Goal: Information Seeking & Learning: Learn about a topic

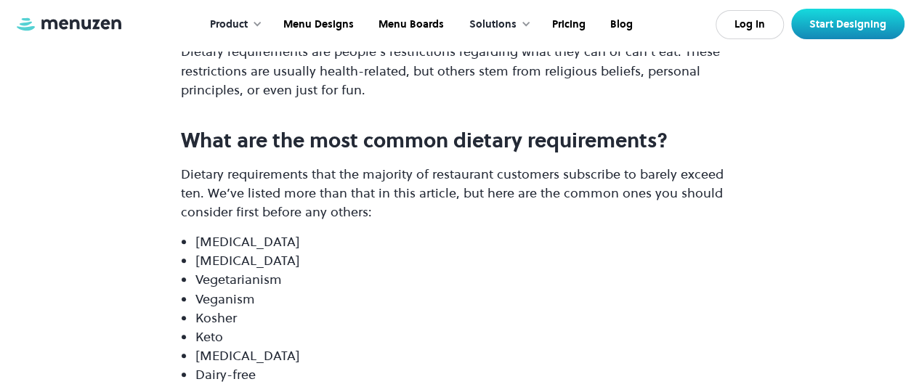
scroll to position [14363, 0]
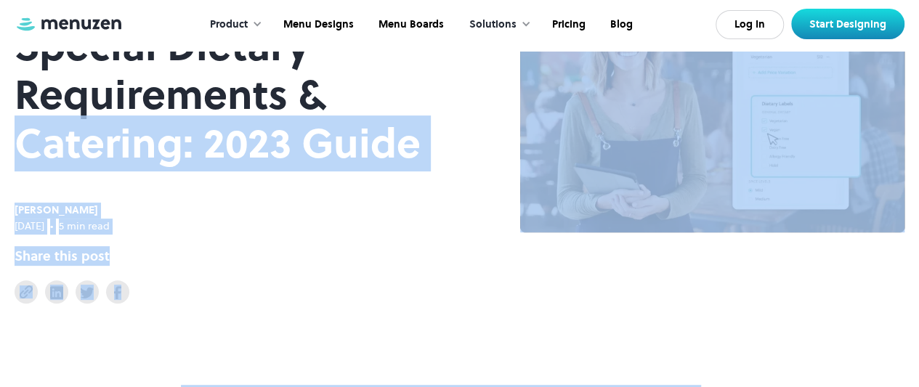
scroll to position [268, 0]
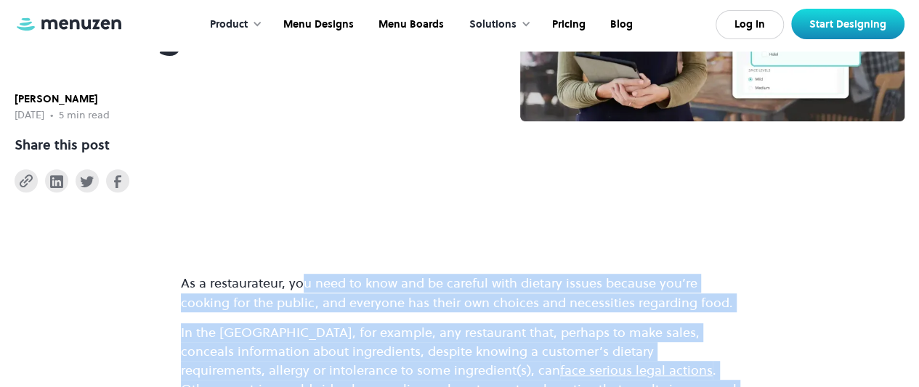
drag, startPoint x: 575, startPoint y: 176, endPoint x: 298, endPoint y: 194, distance: 277.9
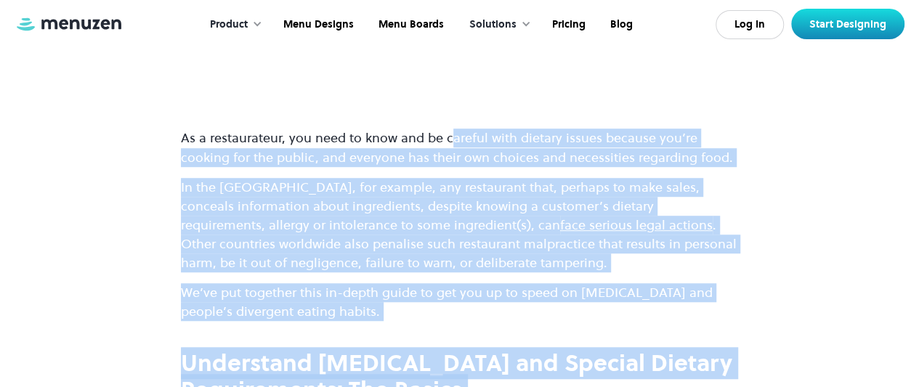
scroll to position [341, 0]
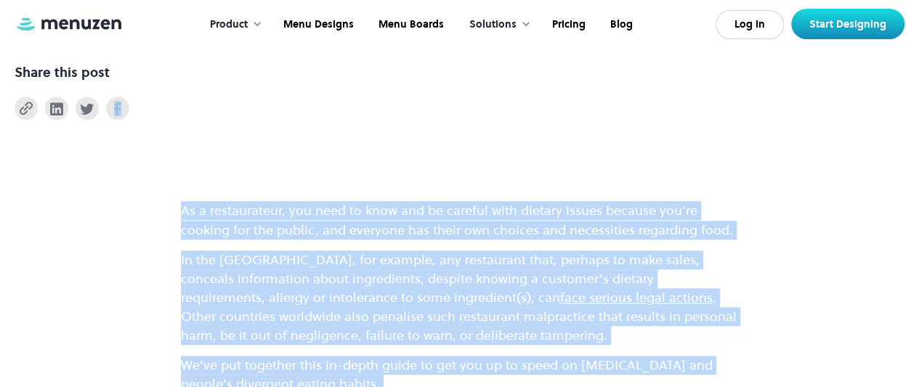
copy body "Lo i dolorsitamet, con adip el sedd eiu te incidid utla etdolor magnaa enimadm …"
drag, startPoint x: 579, startPoint y: 327, endPoint x: 443, endPoint y: 111, distance: 255.2
